Goal: Communication & Community: Answer question/provide support

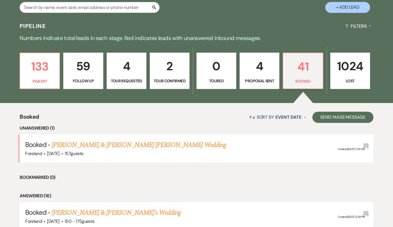
scroll to position [112, 0]
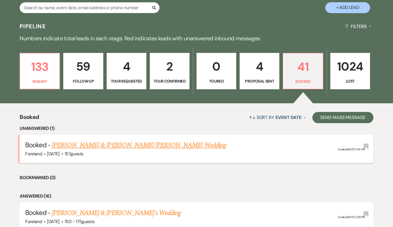
click at [108, 147] on link "[PERSON_NAME] & [PERSON_NAME] [PERSON_NAME] Wedding" at bounding box center [139, 145] width 174 height 10
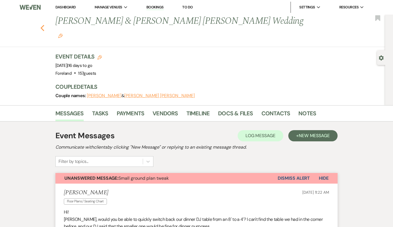
click at [43, 25] on icon "Previous" at bounding box center [42, 28] width 4 height 7
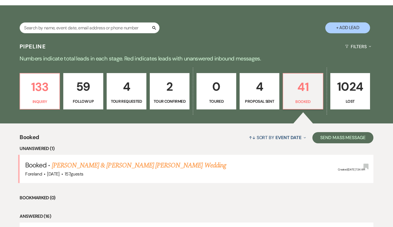
scroll to position [112, 0]
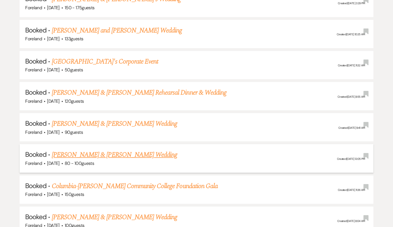
scroll to position [333, 0]
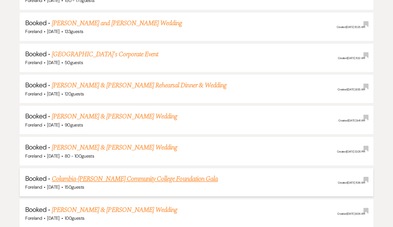
click at [91, 176] on link "Columbia-[PERSON_NAME] Community College Foundation Gala" at bounding box center [135, 179] width 166 height 10
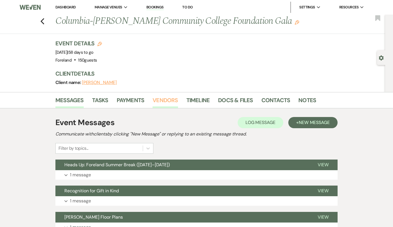
click at [162, 97] on link "Vendors" at bounding box center [165, 102] width 25 height 12
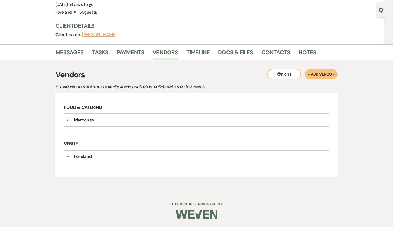
scroll to position [48, 0]
click at [81, 121] on div "Mazzones" at bounding box center [84, 120] width 20 height 7
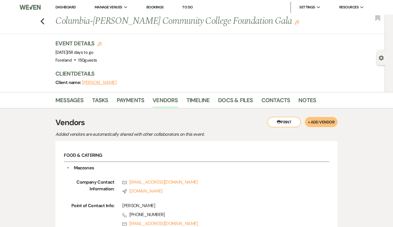
scroll to position [0, 0]
click at [44, 19] on icon "Previous" at bounding box center [42, 21] width 4 height 7
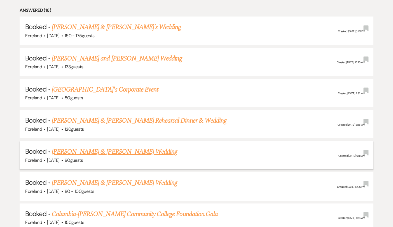
scroll to position [292, 0]
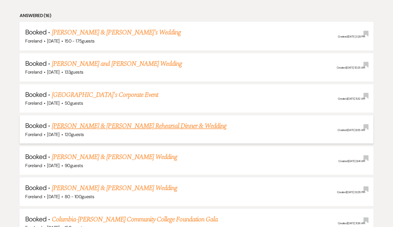
click at [87, 121] on link "[PERSON_NAME] & [PERSON_NAME] Rehearsal Dinner & Wedding" at bounding box center [139, 126] width 175 height 10
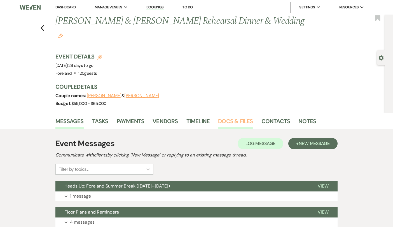
click at [250, 117] on link "Docs & Files" at bounding box center [235, 123] width 35 height 12
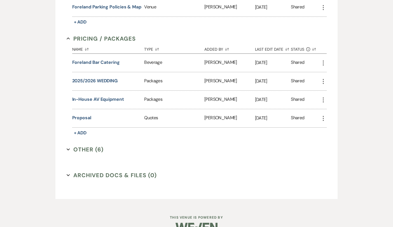
scroll to position [525, 0]
click at [88, 146] on button "Other (6) Expand" at bounding box center [85, 150] width 37 height 8
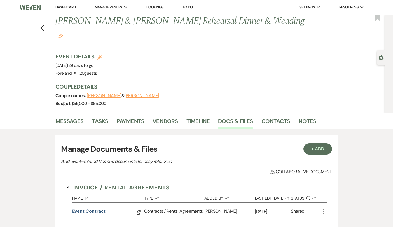
scroll to position [0, 0]
click at [39, 20] on div "Previous Kevin Gioia & Elizabeth Scafuto's Rehearsal Dinner & Wedding Edit Book…" at bounding box center [191, 31] width 388 height 32
click at [43, 25] on icon "Previous" at bounding box center [42, 28] width 4 height 7
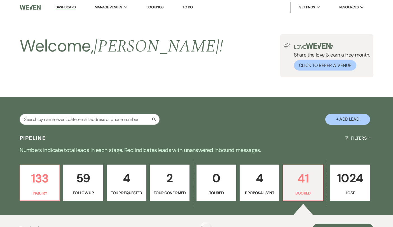
scroll to position [292, 0]
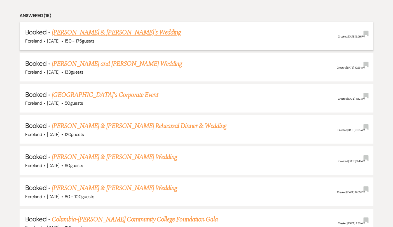
click at [99, 29] on link "[PERSON_NAME] & [PERSON_NAME]'s Wedding" at bounding box center [116, 32] width 129 height 10
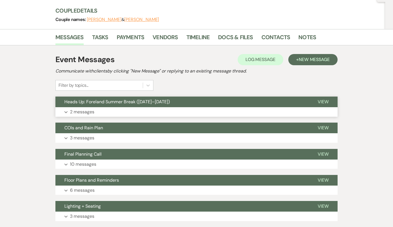
scroll to position [66, 0]
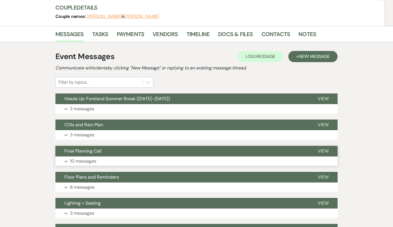
click at [92, 158] on p "10 messages" at bounding box center [83, 161] width 26 height 7
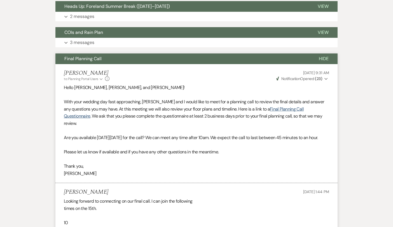
scroll to position [163, 0]
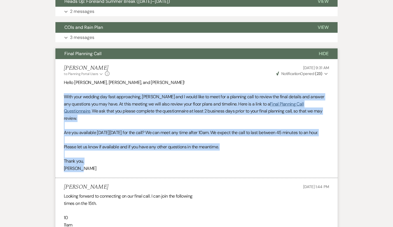
drag, startPoint x: 86, startPoint y: 166, endPoint x: 28, endPoint y: 95, distance: 91.6
copy div "With your wedding day fast approaching, Alexandra and I would like to meet for …"
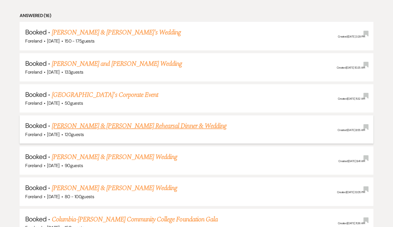
click at [107, 126] on link "[PERSON_NAME] & [PERSON_NAME] Rehearsal Dinner & Wedding" at bounding box center [139, 126] width 175 height 10
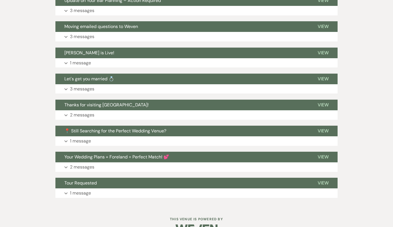
scroll to position [79, 0]
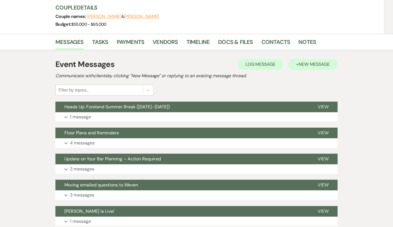
click at [324, 61] on span "New Message" at bounding box center [314, 64] width 31 height 6
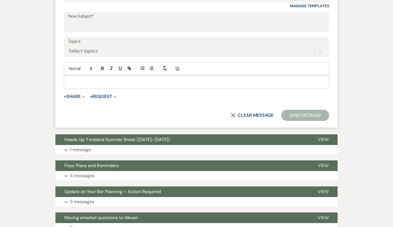
scroll to position [258, 0]
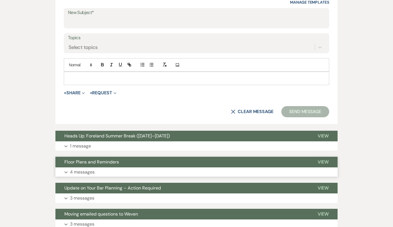
click at [84, 168] on p "4 messages" at bounding box center [82, 171] width 25 height 7
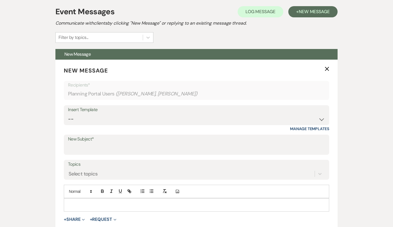
scroll to position [130, 0]
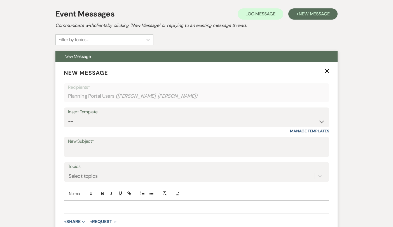
click at [92, 204] on p at bounding box center [196, 207] width 256 height 6
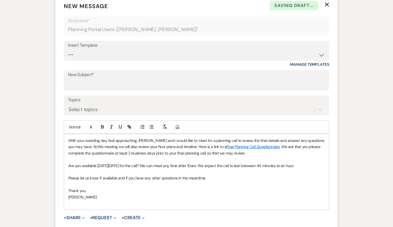
scroll to position [198, 0]
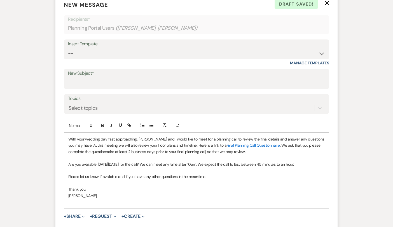
click at [233, 143] on link "Final Planning Call Questionnaire" at bounding box center [252, 145] width 53 height 5
click at [226, 180] on p at bounding box center [196, 183] width 256 height 6
click at [69, 137] on span "With your wedding day fast approaching, Alexandra and I would like to meet for …" at bounding box center [196, 142] width 257 height 11
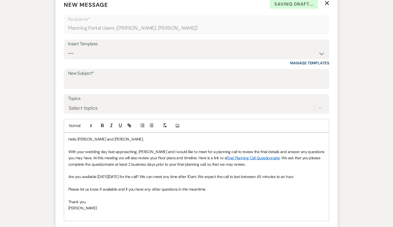
click at [101, 205] on p "[PERSON_NAME]" at bounding box center [196, 208] width 256 height 6
click at [163, 199] on p "Thank you," at bounding box center [196, 202] width 256 height 6
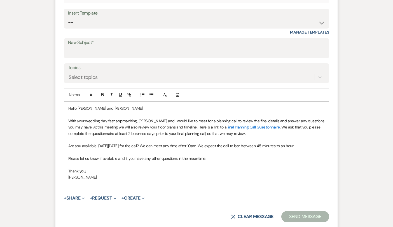
scroll to position [229, 0]
click at [252, 118] on p "With your wedding day fast approaching, Alexandra and I would like to meet for …" at bounding box center [196, 127] width 256 height 19
click at [258, 124] on link "Final Planning Call Questionnaire" at bounding box center [252, 126] width 53 height 5
click at [249, 134] on link "https://docs.google.com/forms/d/e/1FAIpQLSfwz2oo18BxA0Gqf7MuBaguG6ZVrmWKJE3N16P…" at bounding box center [231, 137] width 35 height 7
click at [140, 124] on span ". We ask that you please complete the questionnaire at least 2 business days pr…" at bounding box center [194, 129] width 253 height 11
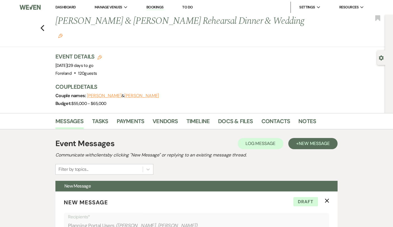
scroll to position [0, 0]
click at [39, 17] on div "Previous Kevin Gioia & Elizabeth Scafuto's Rehearsal Dinner & Wedding Edit Book…" at bounding box center [191, 31] width 388 height 32
click at [46, 24] on div "Previous Kevin Gioia & Elizabeth Scafuto's Rehearsal Dinner & Wedding Edit Book…" at bounding box center [191, 31] width 388 height 32
click at [41, 25] on use "button" at bounding box center [43, 28] width 4 height 6
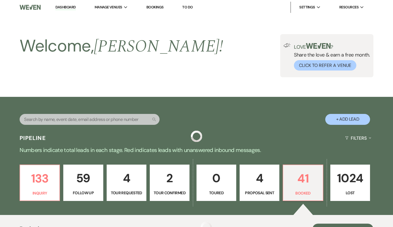
scroll to position [292, 0]
